Goal: Task Accomplishment & Management: Use online tool/utility

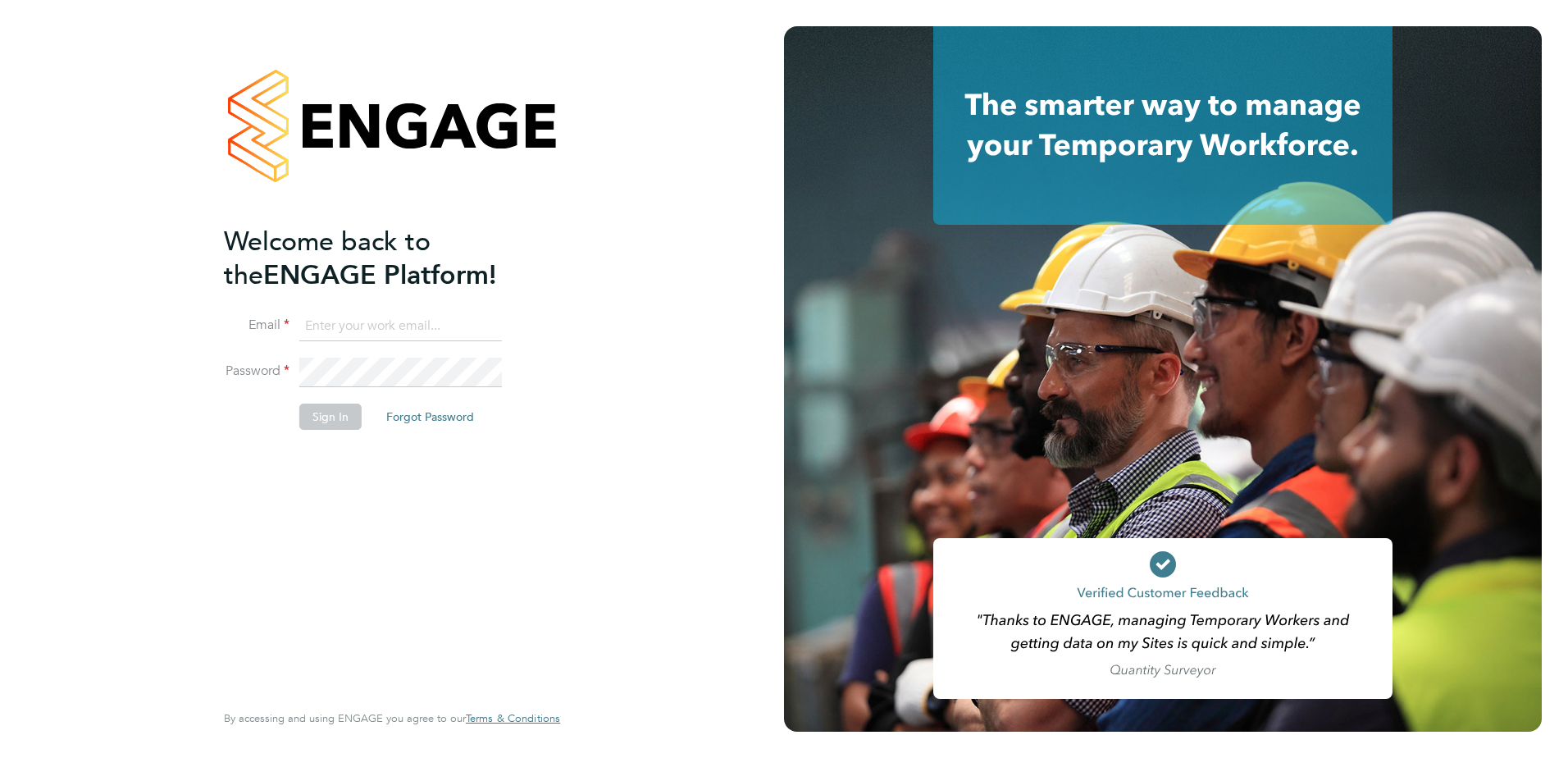
type input "paul.marcus@vistry.co.uk"
click at [309, 405] on button "Sign In" at bounding box center [329, 417] width 62 height 27
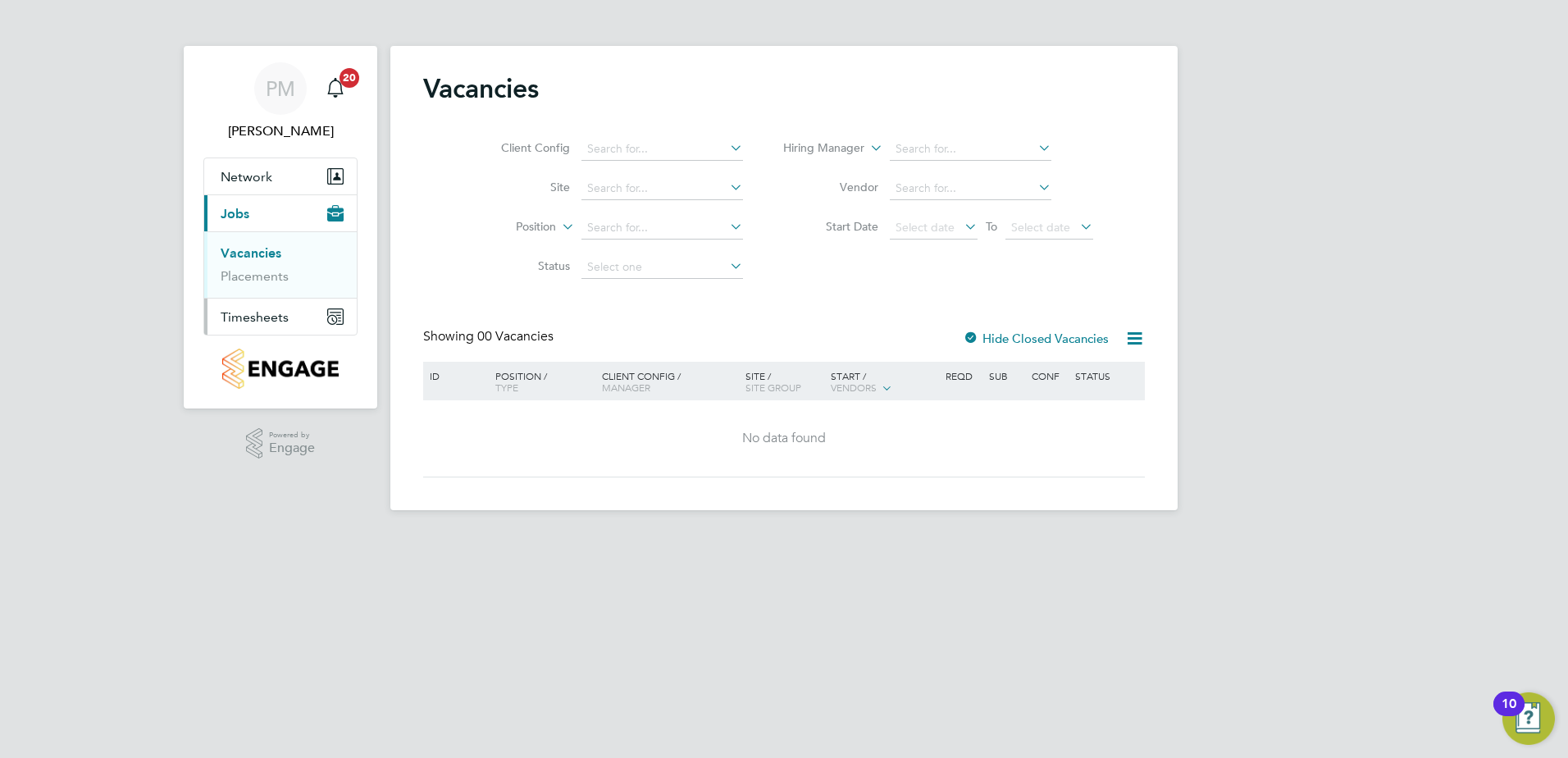
click at [259, 313] on span "Timesheets" at bounding box center [254, 317] width 68 height 15
click at [256, 289] on link "Timesheets" at bounding box center [254, 289] width 68 height 15
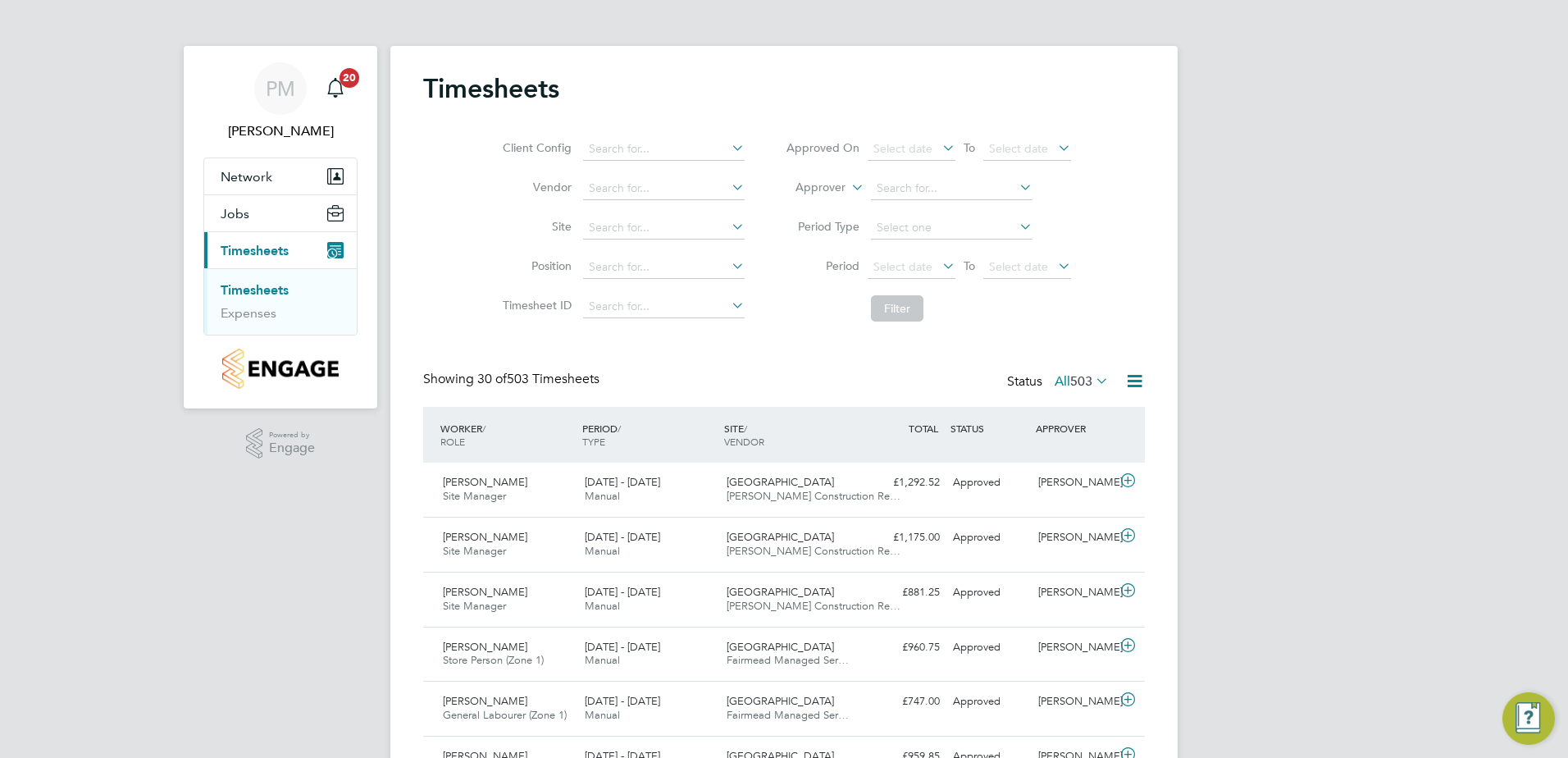
click at [256, 289] on link "Timesheets" at bounding box center [254, 289] width 68 height 15
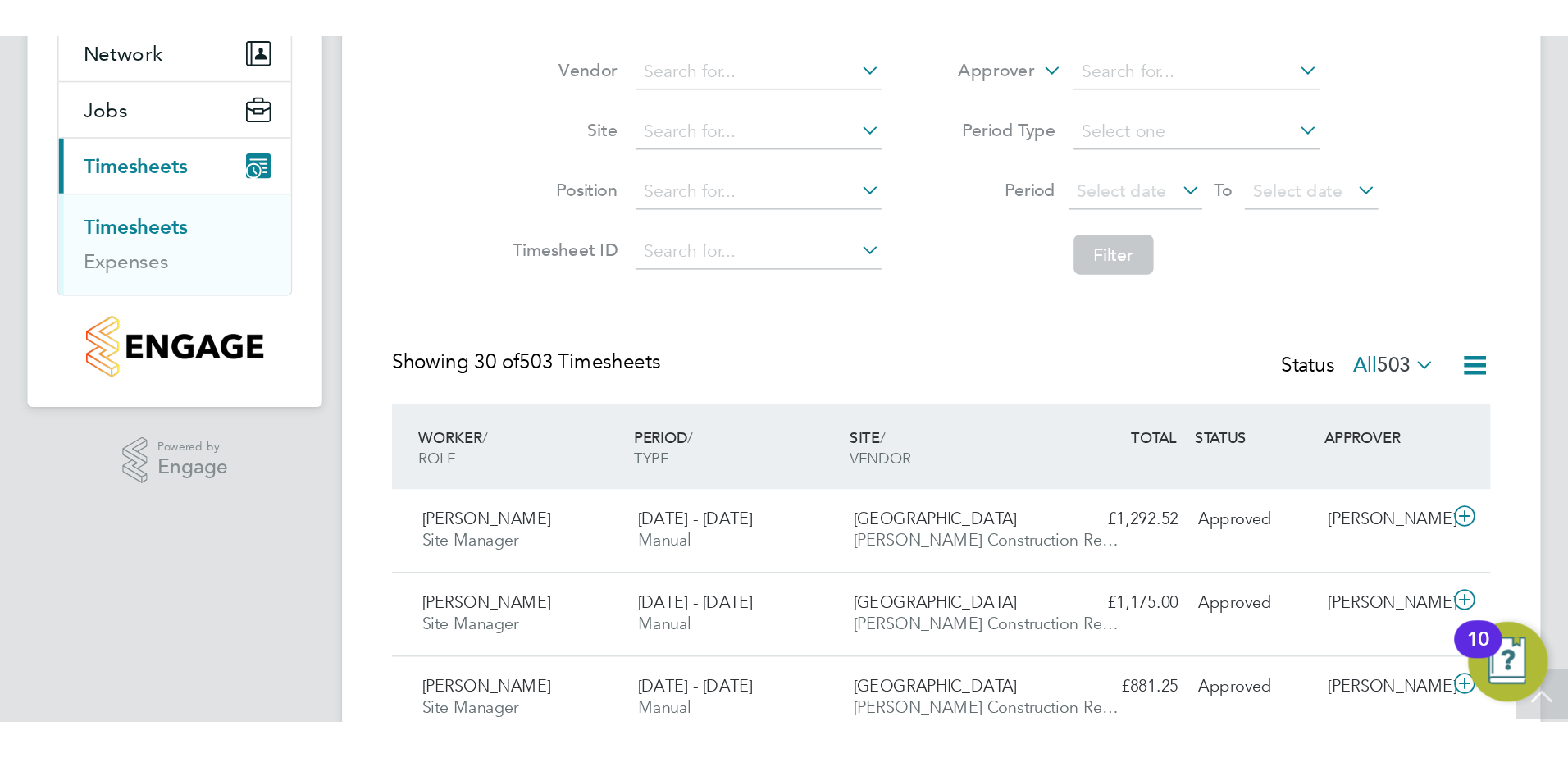
scroll to position [164, 0]
